Goal: Task Accomplishment & Management: Complete application form

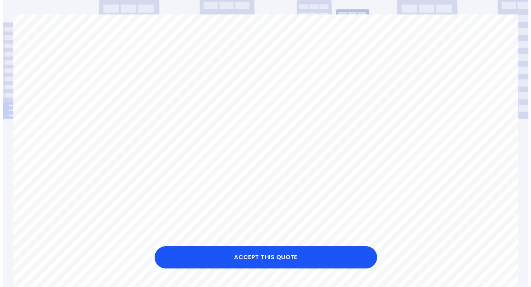
scroll to position [74, 0]
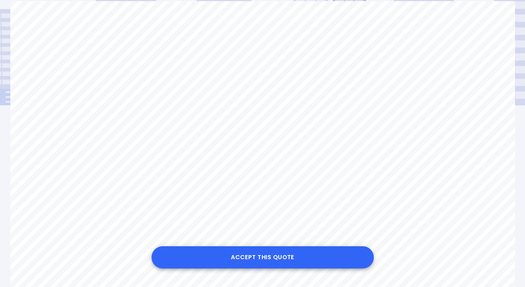
click at [282, 254] on button "Accept this Quote" at bounding box center [263, 257] width 223 height 22
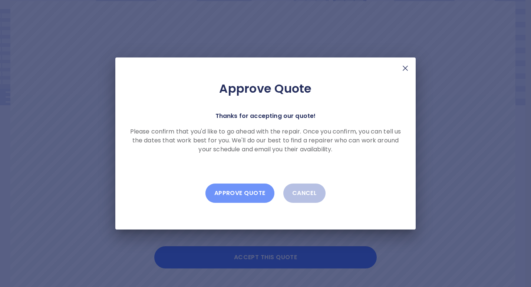
click at [247, 194] on button "Approve Quote" at bounding box center [239, 193] width 69 height 19
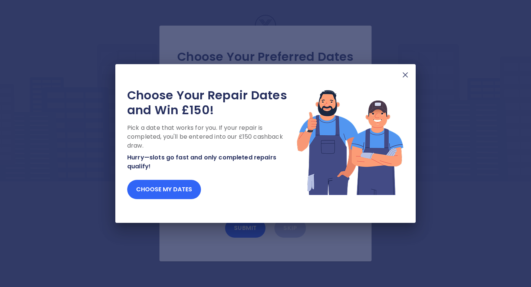
click at [185, 187] on button "Choose my dates" at bounding box center [164, 189] width 74 height 19
click at [180, 189] on button "Choose my dates" at bounding box center [164, 189] width 74 height 19
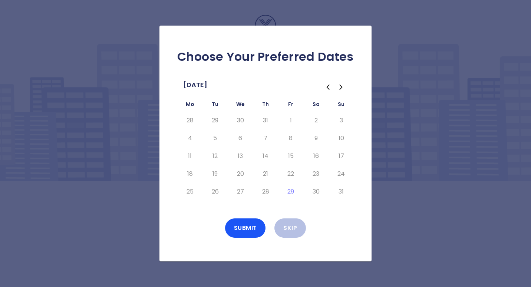
click at [342, 88] on icon "Go to the Next Month" at bounding box center [341, 87] width 2 height 4
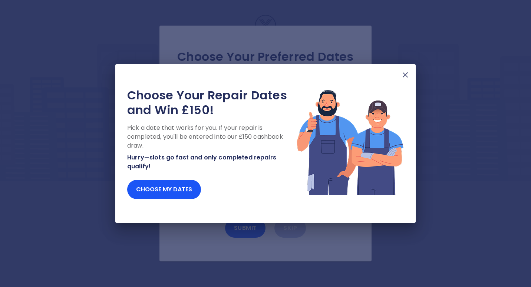
click at [315, 120] on img at bounding box center [350, 142] width 108 height 108
click at [182, 188] on button "Choose my dates" at bounding box center [164, 189] width 74 height 19
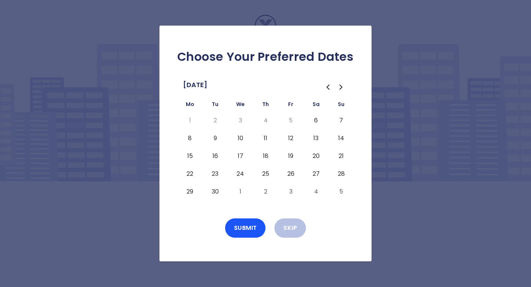
click at [316, 121] on button "6" at bounding box center [315, 121] width 13 height 12
click at [246, 227] on button "Submit" at bounding box center [245, 227] width 41 height 19
